Goal: Task Accomplishment & Management: Manage account settings

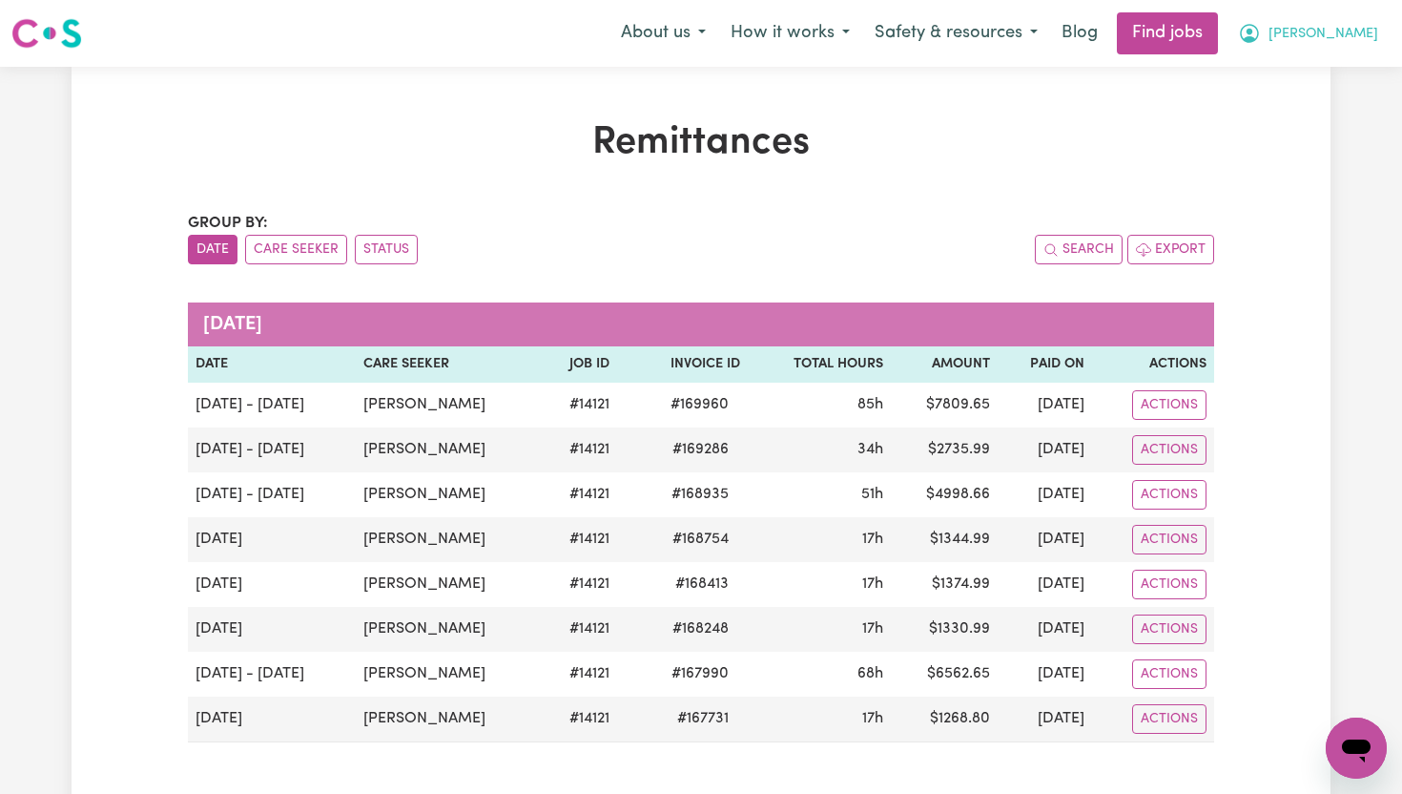
click at [1355, 37] on span "[PERSON_NAME]" at bounding box center [1324, 34] width 110 height 21
click at [1343, 113] on link "My Dashboard" at bounding box center [1314, 110] width 151 height 36
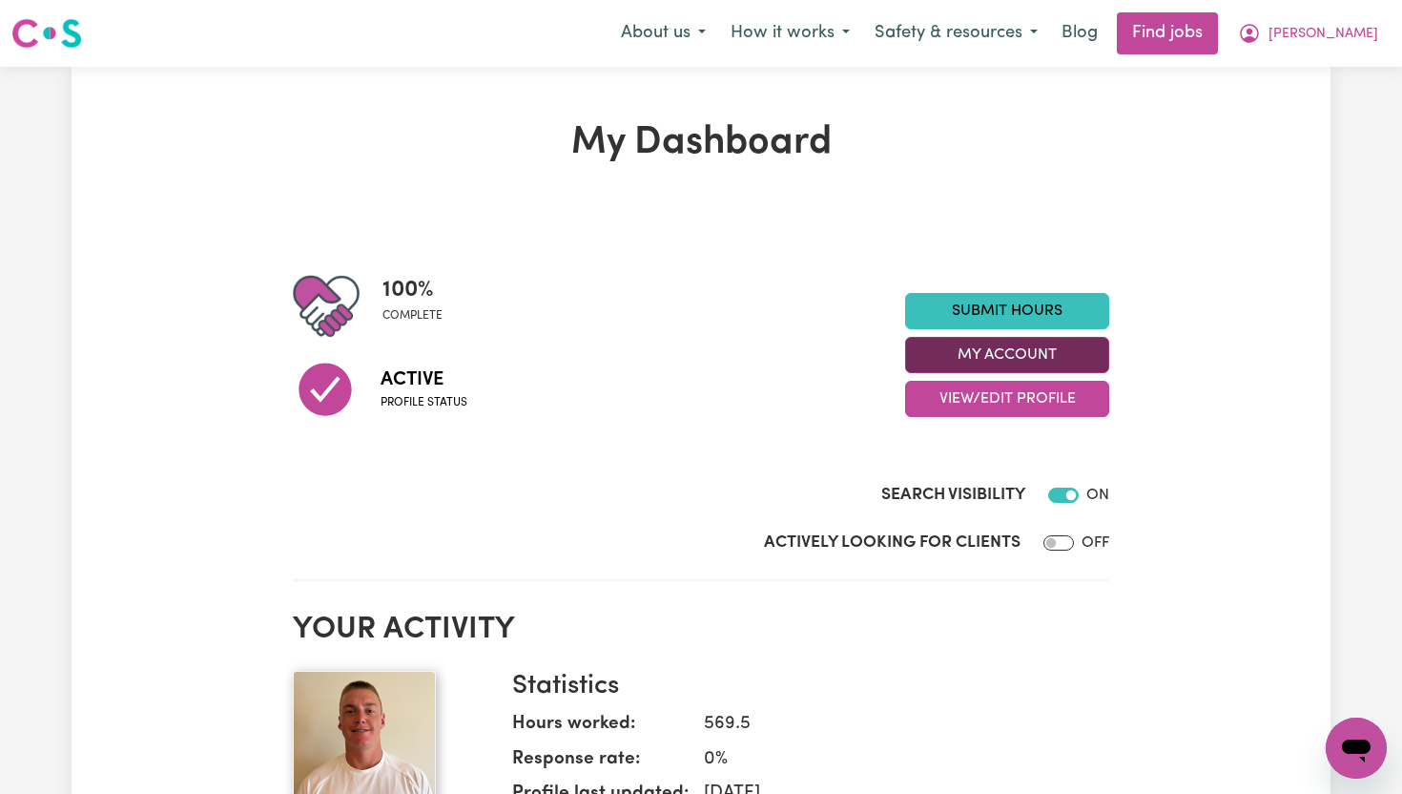
click at [1053, 354] on button "My Account" at bounding box center [1007, 355] width 204 height 36
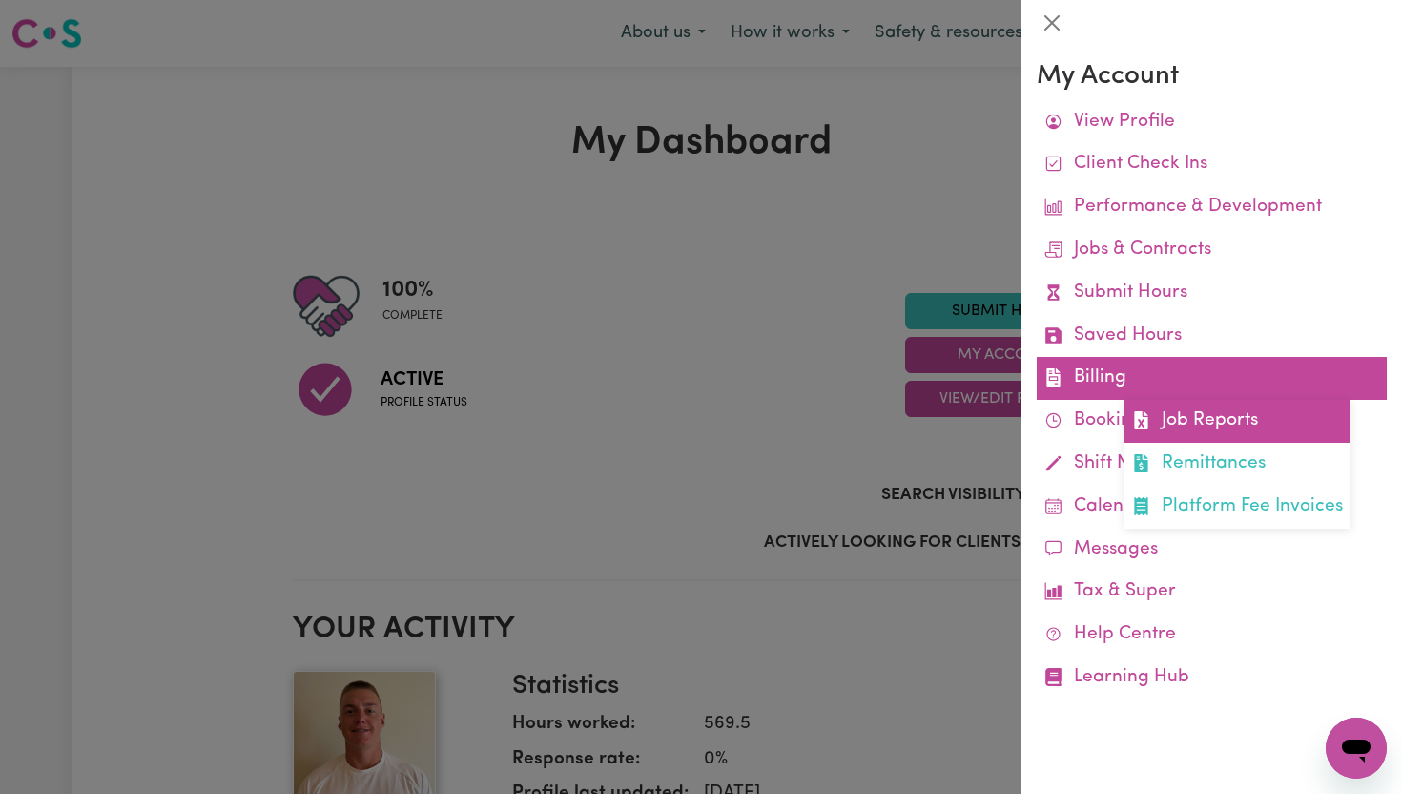
click at [1169, 414] on link "Job Reports" at bounding box center [1238, 421] width 226 height 43
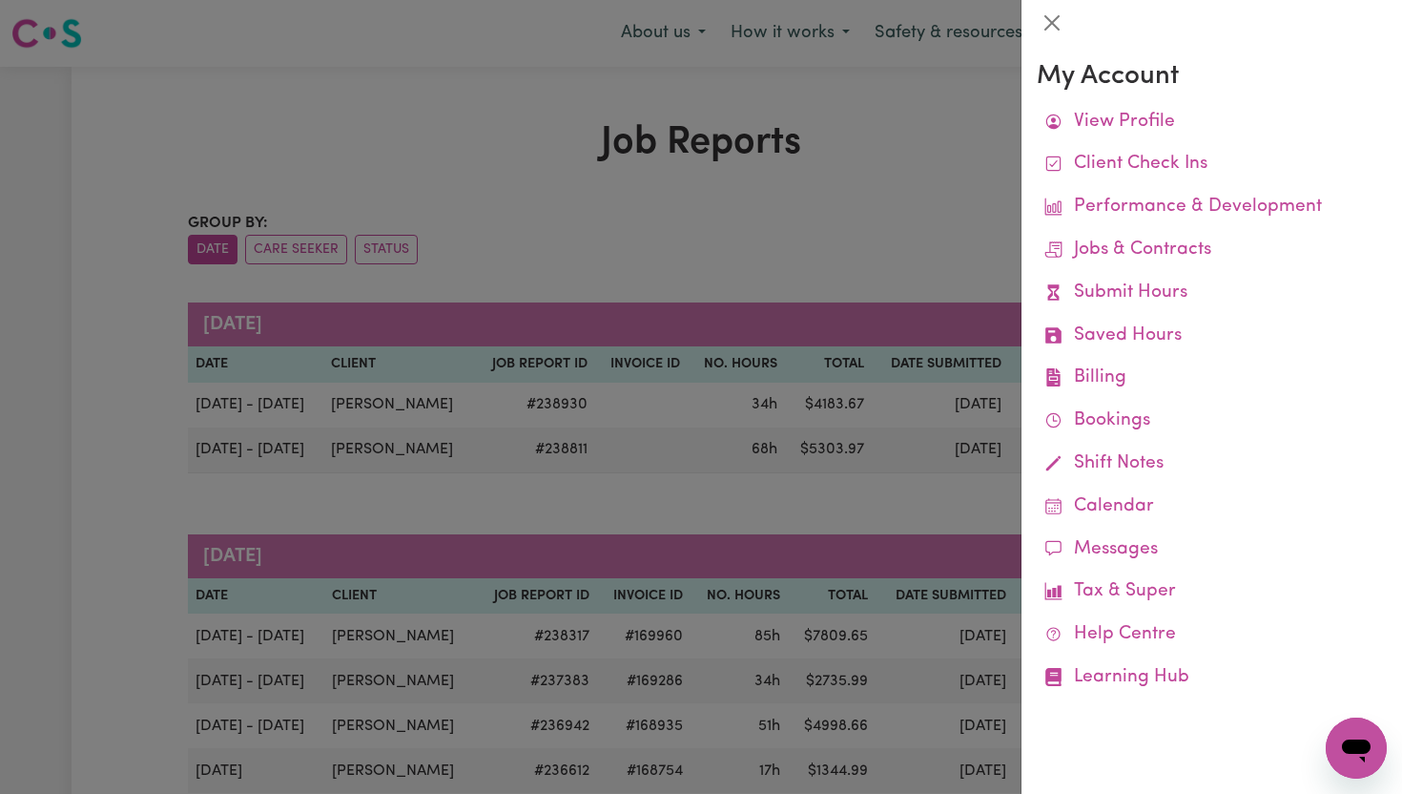
click at [936, 208] on div at bounding box center [701, 397] width 1402 height 794
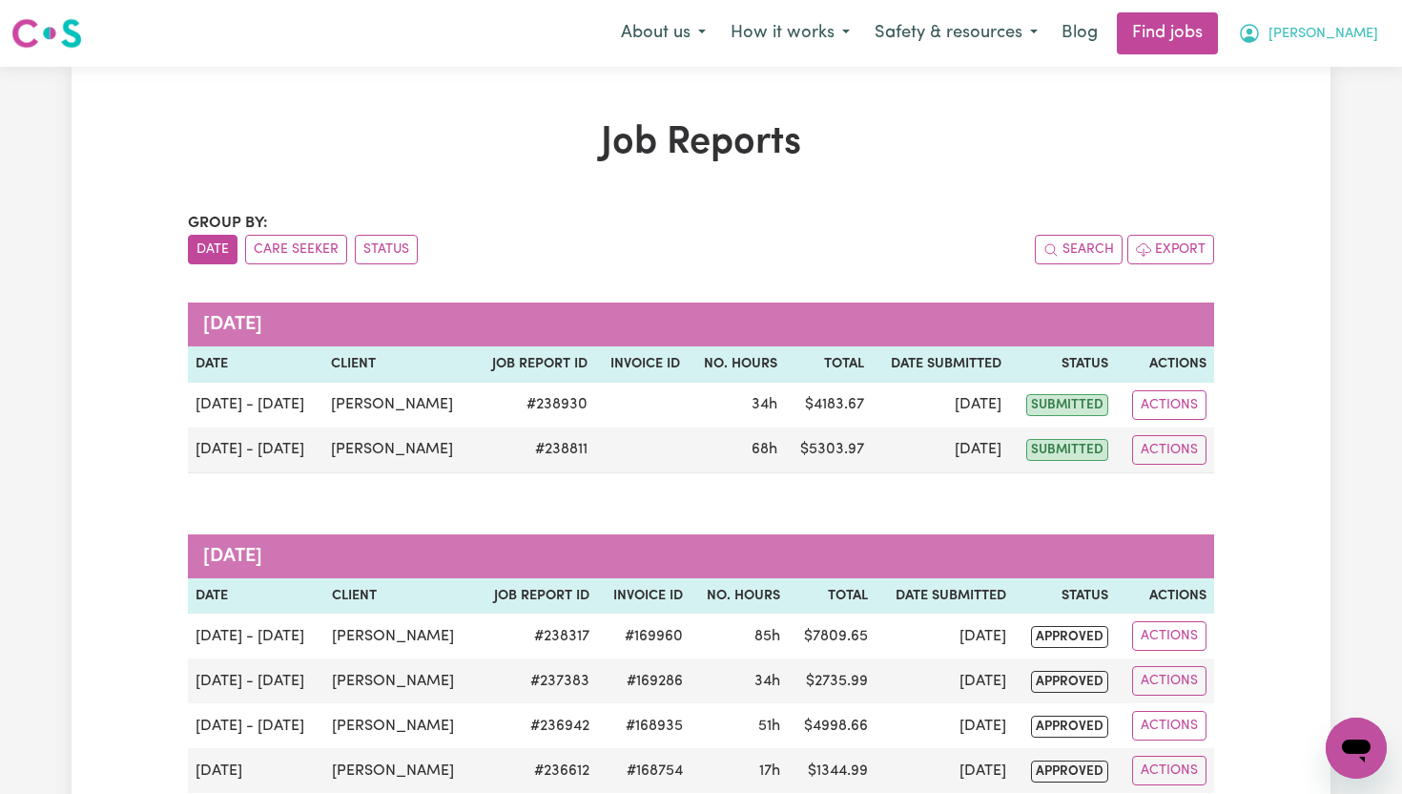
click at [1374, 40] on span "[PERSON_NAME]" at bounding box center [1324, 34] width 110 height 21
click at [1327, 110] on link "My Dashboard" at bounding box center [1314, 110] width 151 height 36
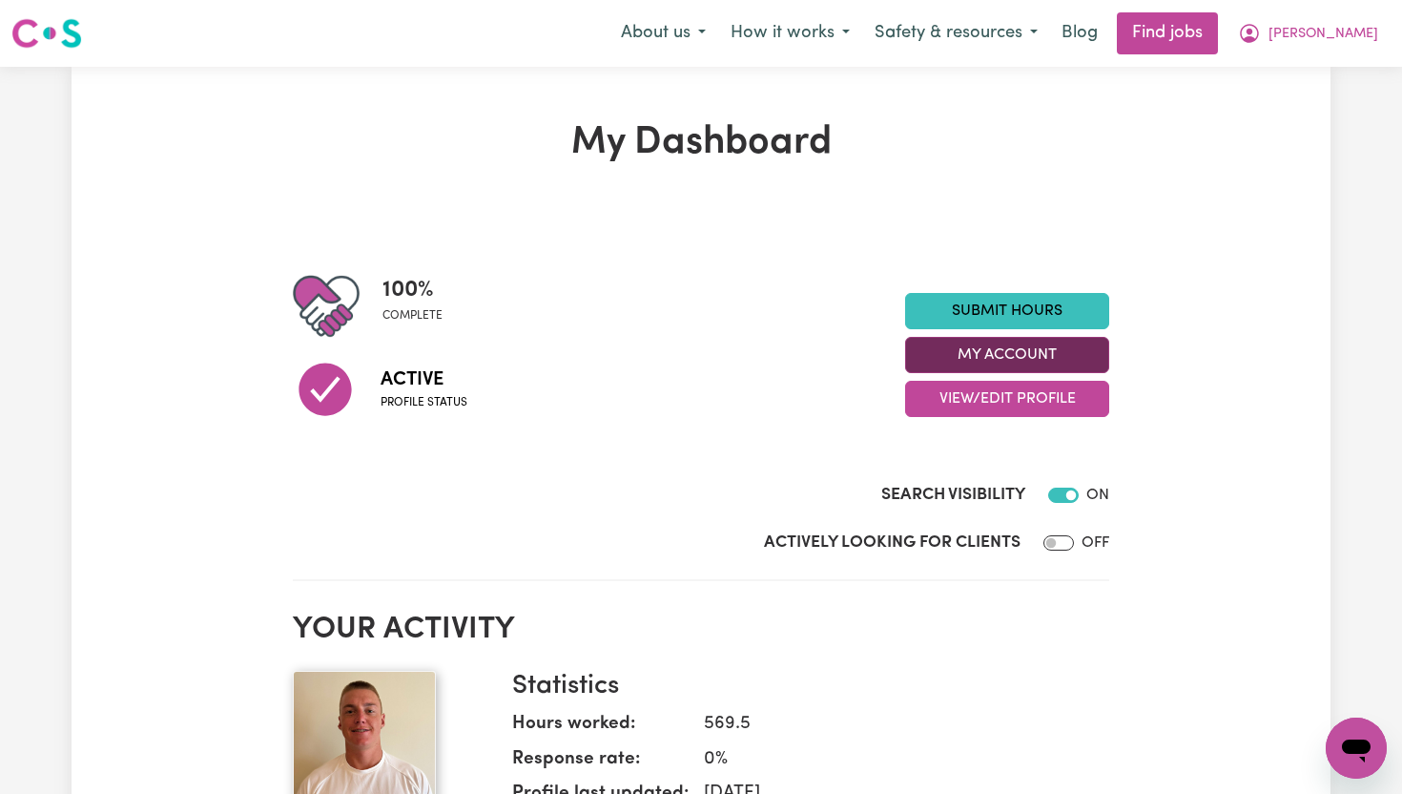
click at [1019, 347] on button "My Account" at bounding box center [1007, 355] width 204 height 36
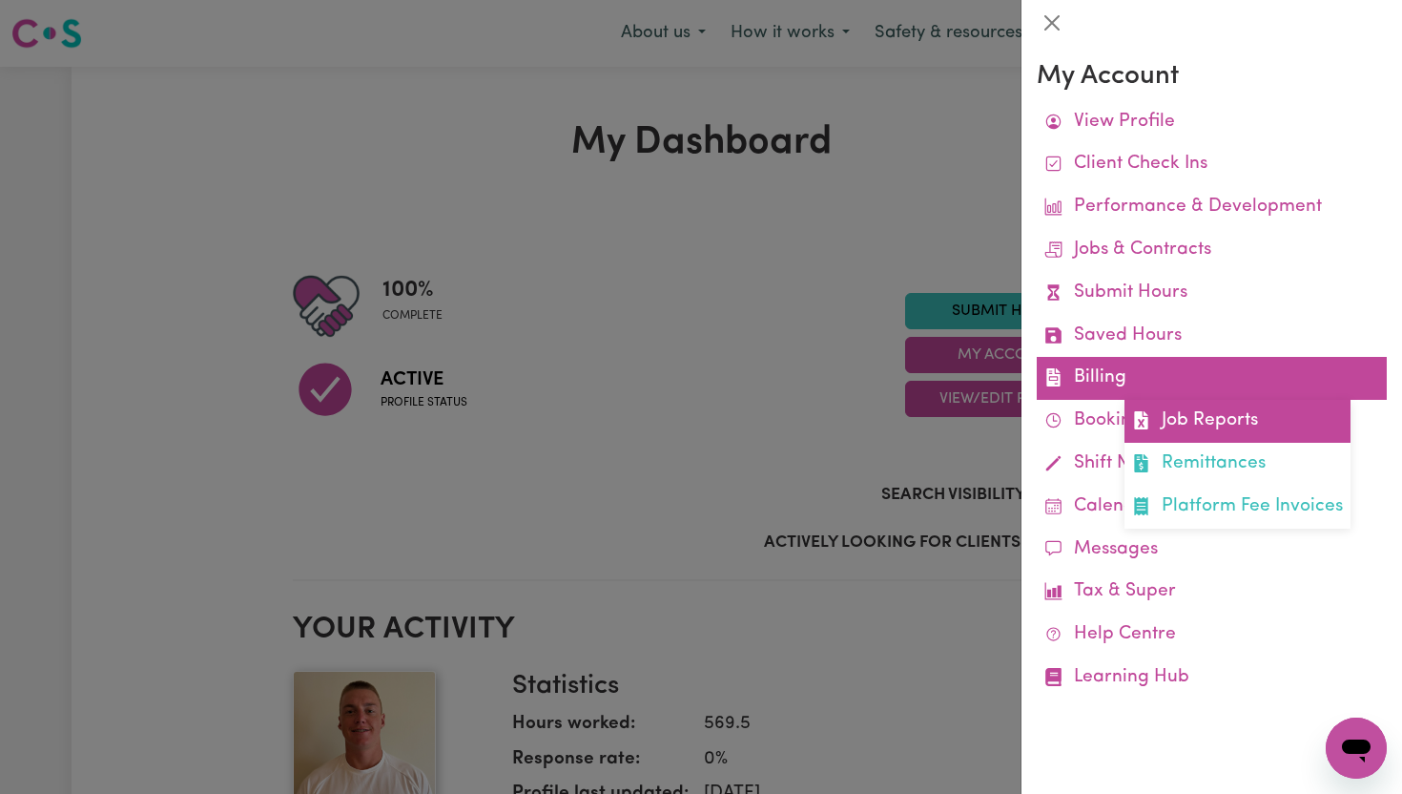
click at [1190, 424] on link "Job Reports" at bounding box center [1238, 421] width 226 height 43
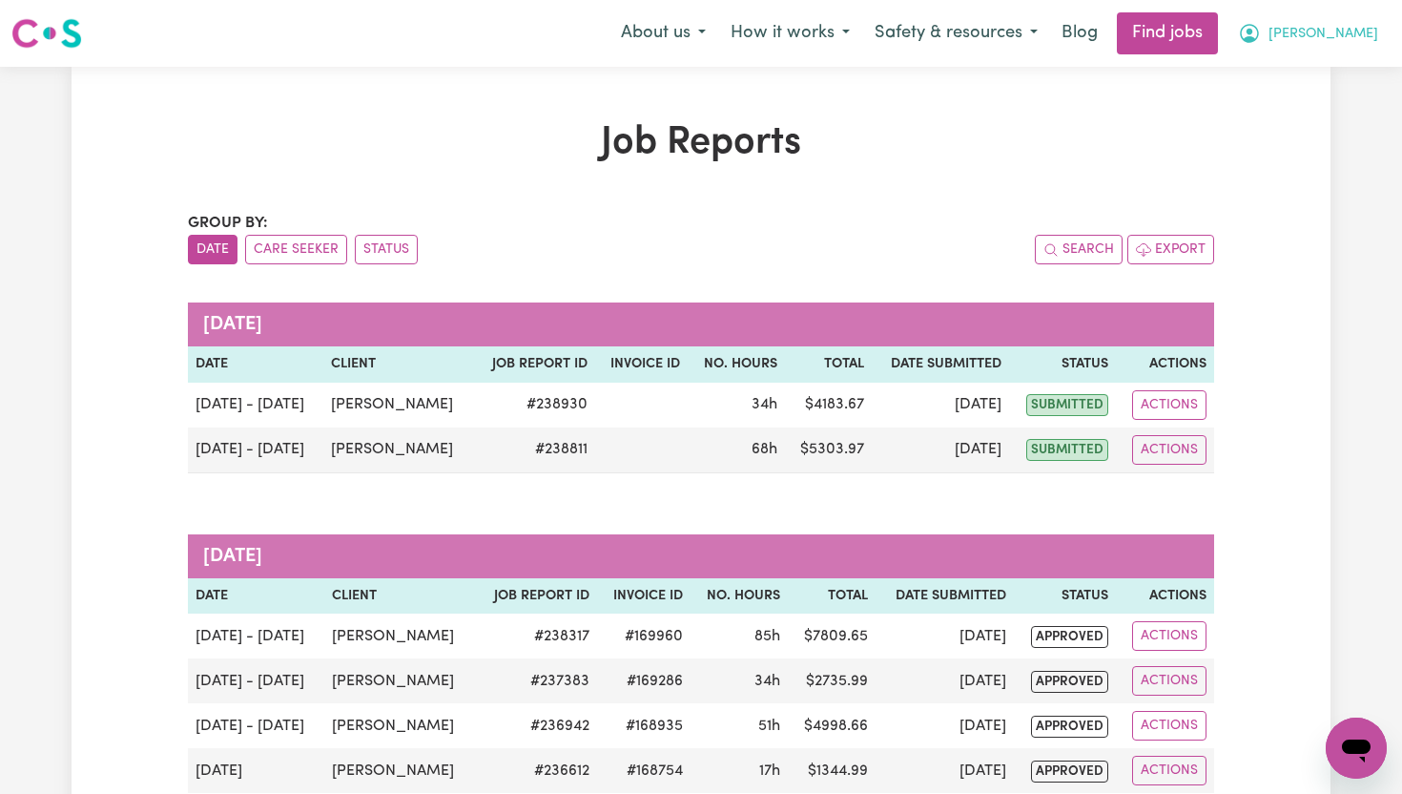
click at [1368, 40] on span "[PERSON_NAME]" at bounding box center [1324, 34] width 110 height 21
click at [1311, 115] on link "My Dashboard" at bounding box center [1314, 110] width 151 height 36
